Goal: Transaction & Acquisition: Book appointment/travel/reservation

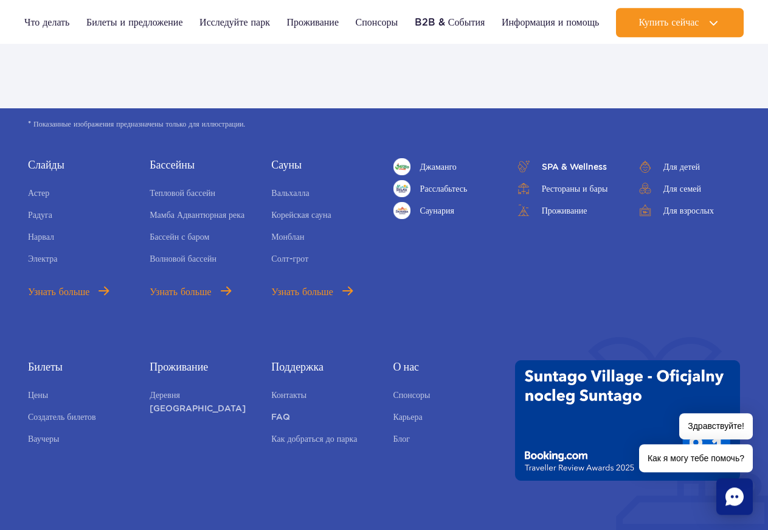
scroll to position [4304, 0]
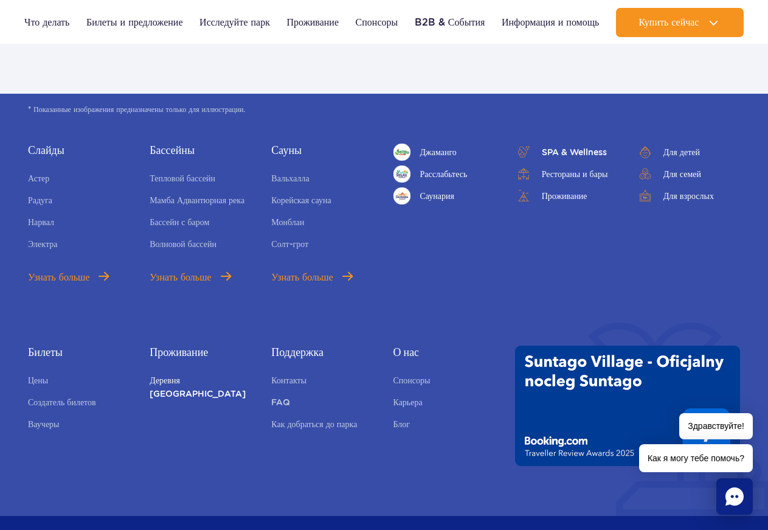
click at [206, 373] on link "Деревня Сунтаго" at bounding box center [201, 386] width 103 height 27
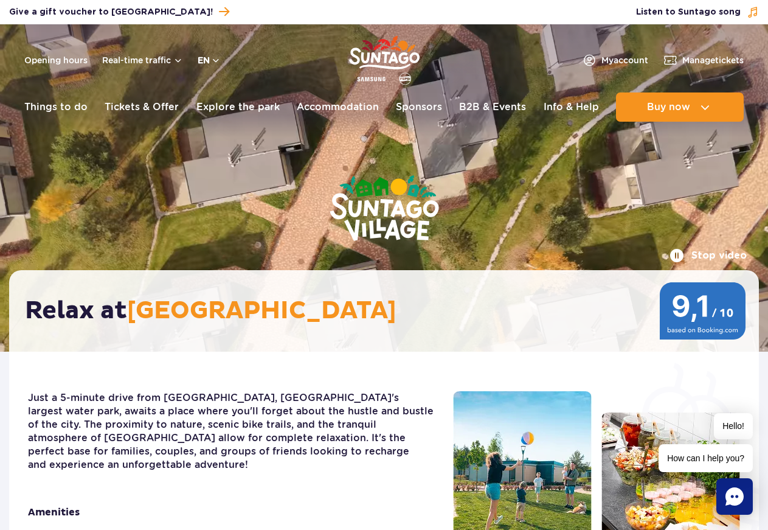
click at [216, 63] on button "en" at bounding box center [209, 60] width 23 height 12
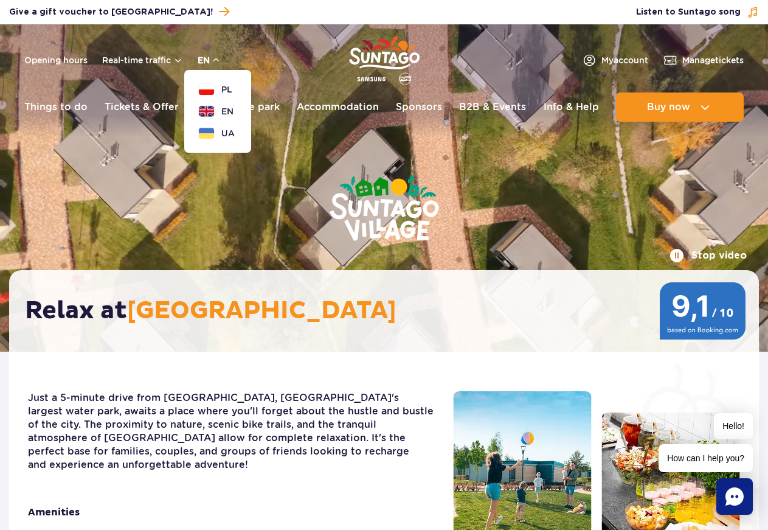
click at [216, 63] on button "en" at bounding box center [209, 60] width 23 height 12
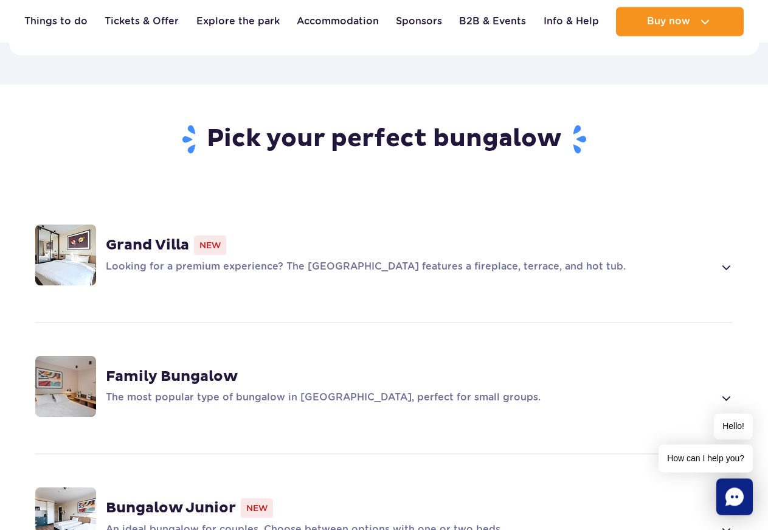
scroll to position [868, 0]
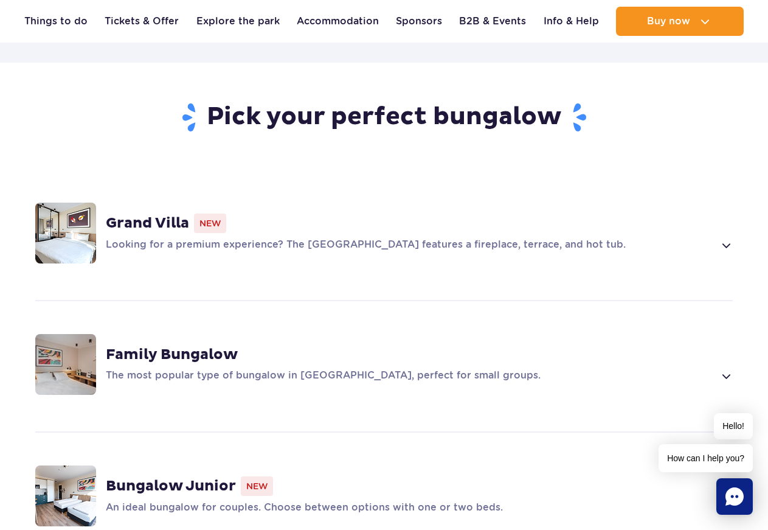
click at [217, 345] on strong "Family Bungalow" at bounding box center [172, 354] width 132 height 18
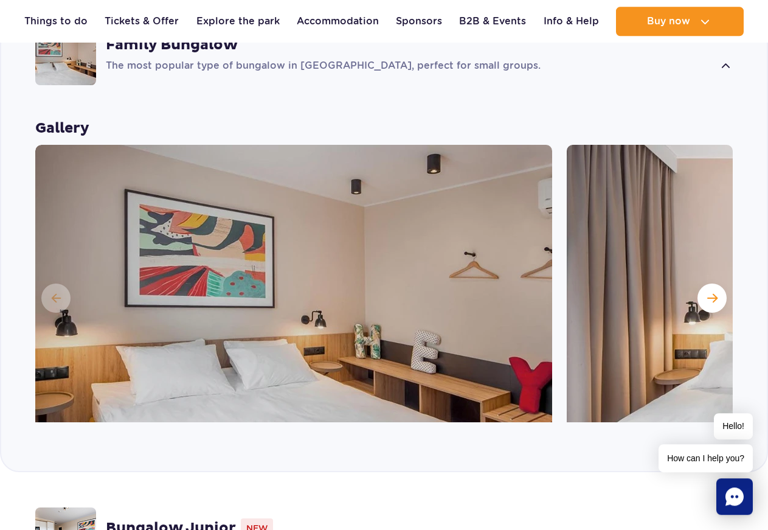
scroll to position [1147, 0]
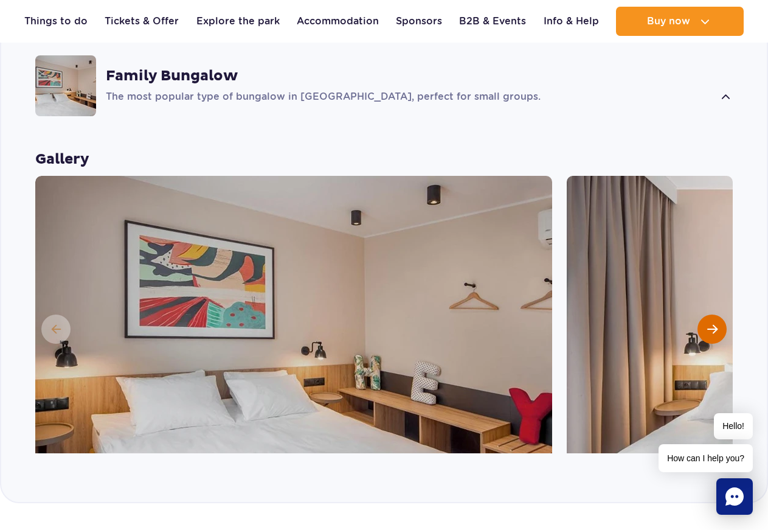
click at [712, 324] on span "Next slide" at bounding box center [712, 329] width 10 height 11
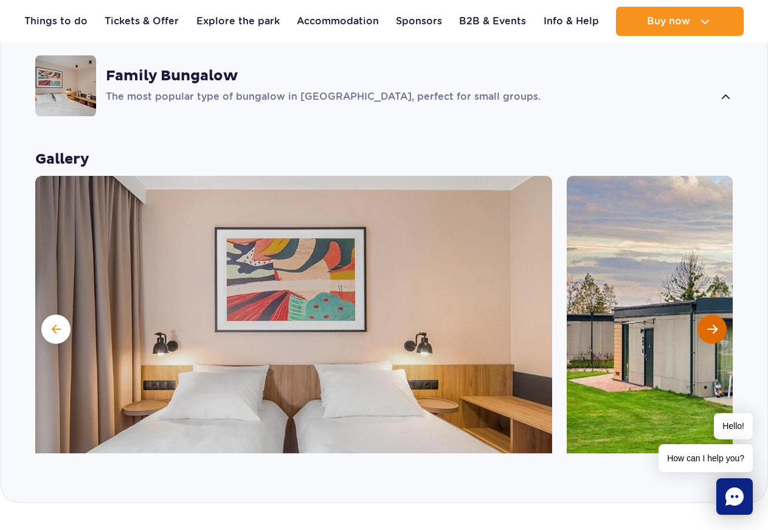
click at [712, 324] on span "Next slide" at bounding box center [712, 329] width 10 height 11
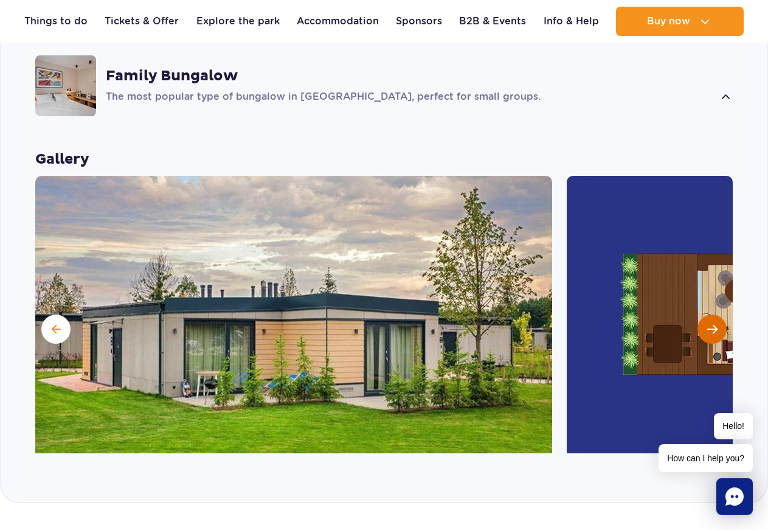
click at [712, 324] on span "Next slide" at bounding box center [712, 329] width 10 height 11
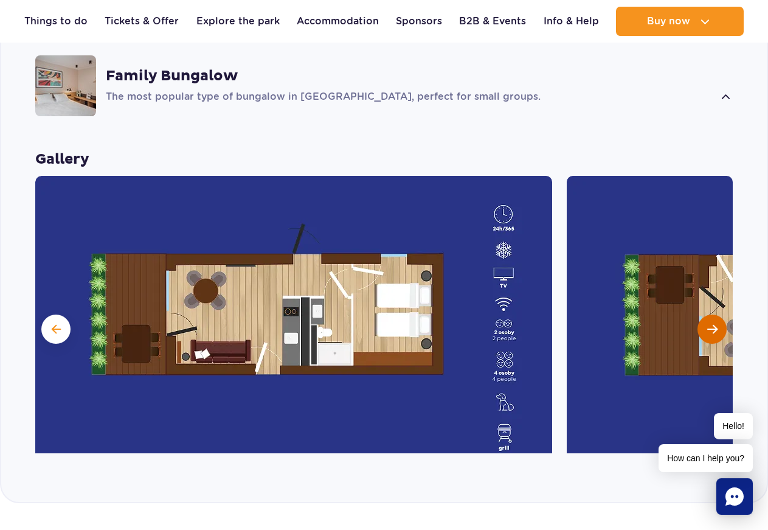
click at [712, 324] on span "Next slide" at bounding box center [712, 329] width 10 height 11
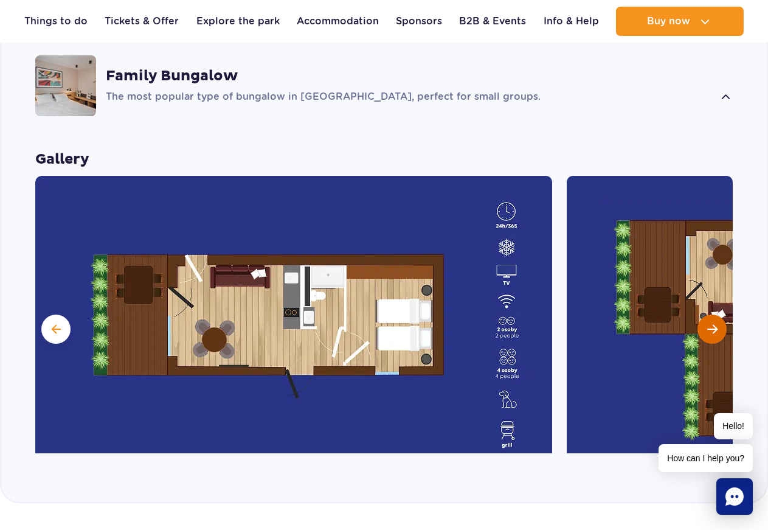
click at [712, 324] on span "Next slide" at bounding box center [712, 329] width 10 height 11
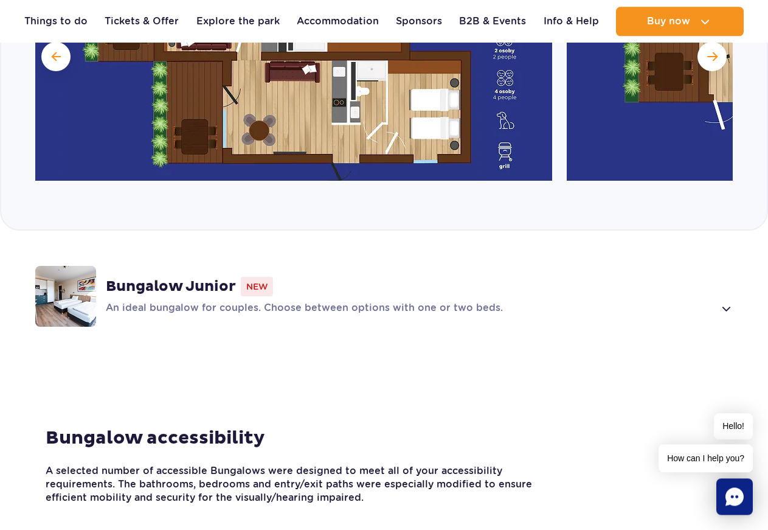
scroll to position [1395, 0]
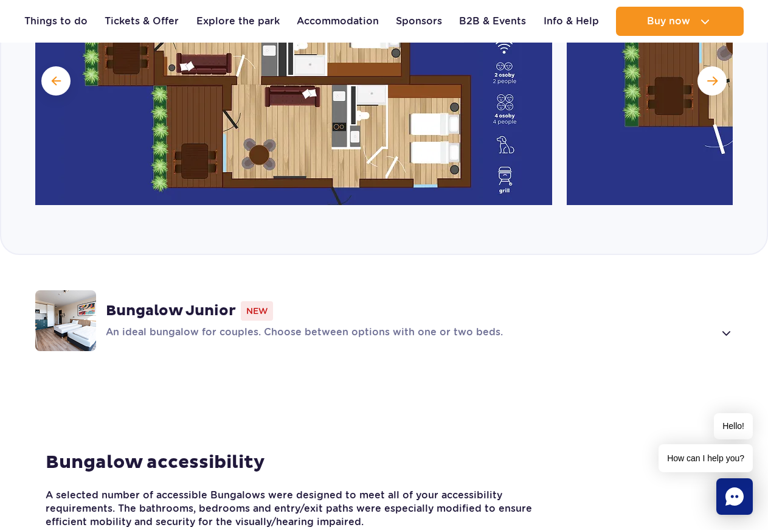
click at [726, 325] on span at bounding box center [726, 332] width 14 height 15
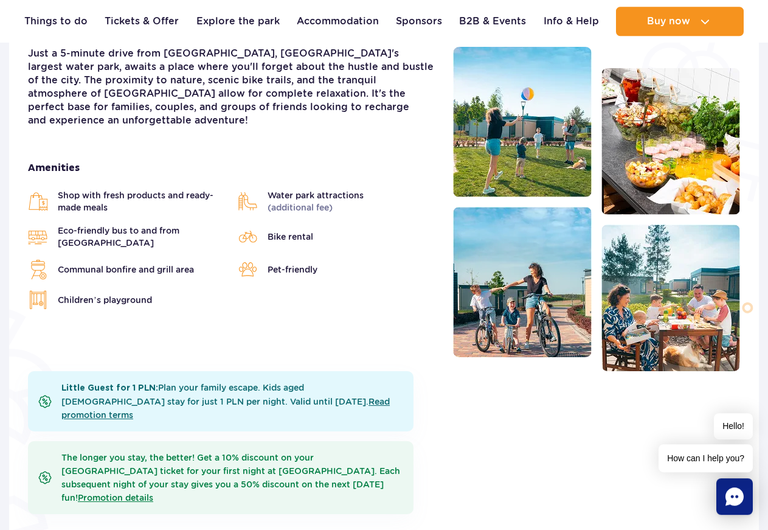
scroll to position [472, 0]
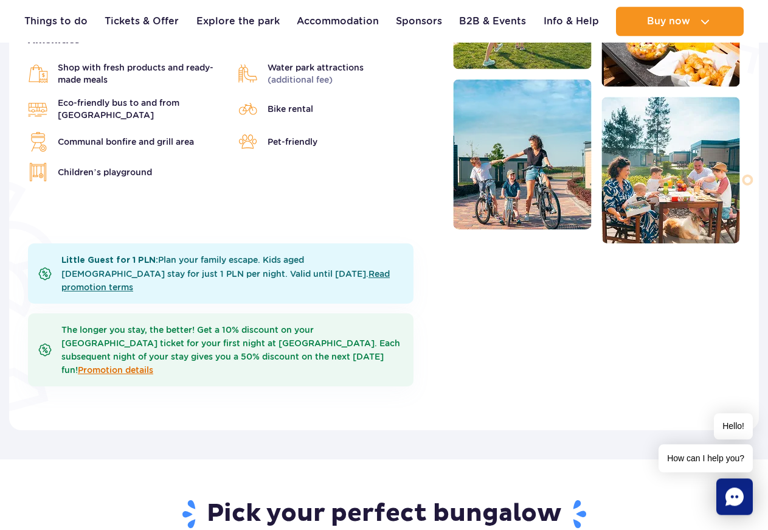
click at [153, 365] on link "Promotion details" at bounding box center [115, 370] width 75 height 10
